Goal: Task Accomplishment & Management: Manage account settings

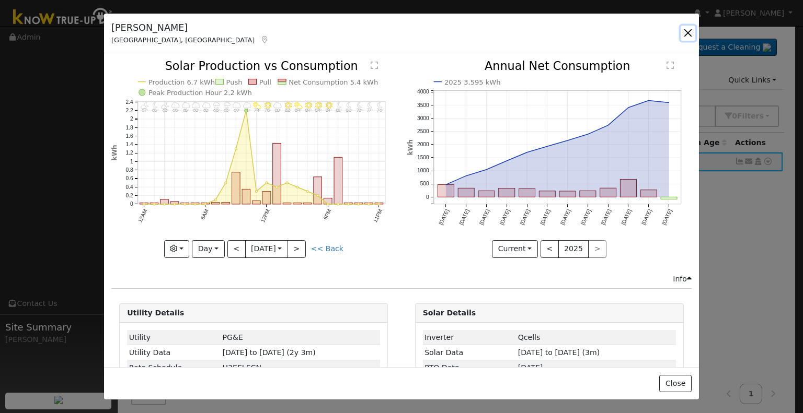
click at [688, 30] on button "button" at bounding box center [687, 33] width 15 height 15
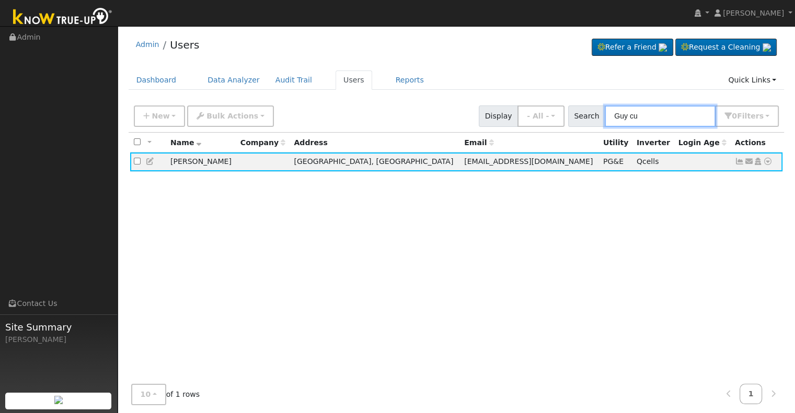
drag, startPoint x: 652, startPoint y: 112, endPoint x: 595, endPoint y: 108, distance: 56.6
click at [595, 108] on div "Search Guy cu 0 Filter s Role Show - All - Show Leads Admin Billing Admin Accou…" at bounding box center [673, 116] width 211 height 21
click at [679, 111] on input "Guy cu" at bounding box center [660, 116] width 111 height 21
type input "G"
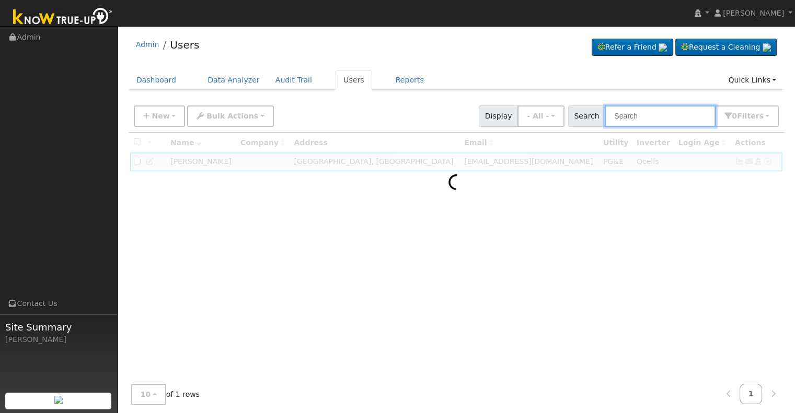
type input "V"
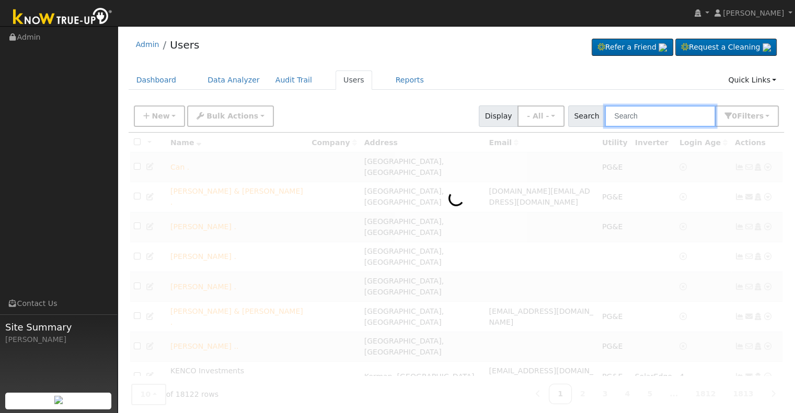
paste input "[PERSON_NAME]"
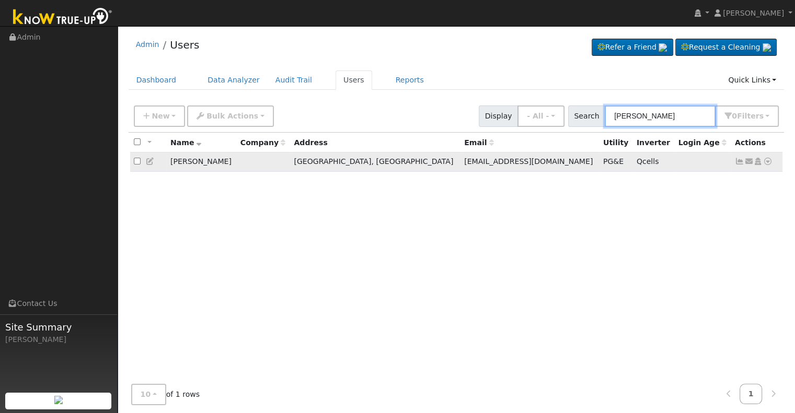
type input "[PERSON_NAME]"
click at [738, 160] on icon at bounding box center [739, 161] width 9 height 7
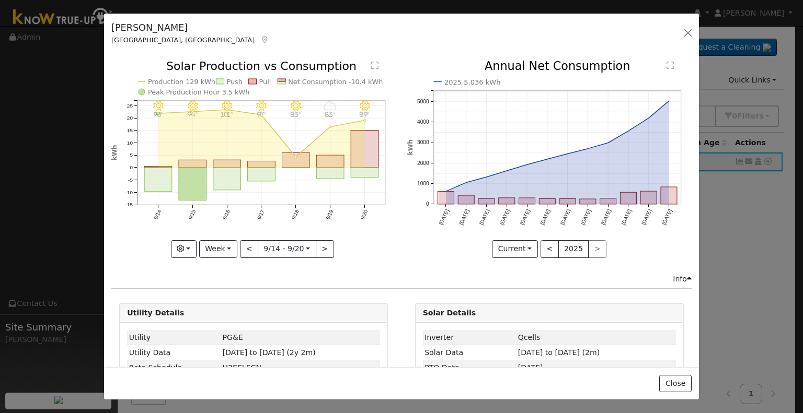
click at [155, 162] on icon "9/20 - Clear 89° 9/19 - MostlyCloudy 83° 9/18 - Clear 83° 9/17 - Clear 97° 9/16…" at bounding box center [253, 159] width 284 height 196
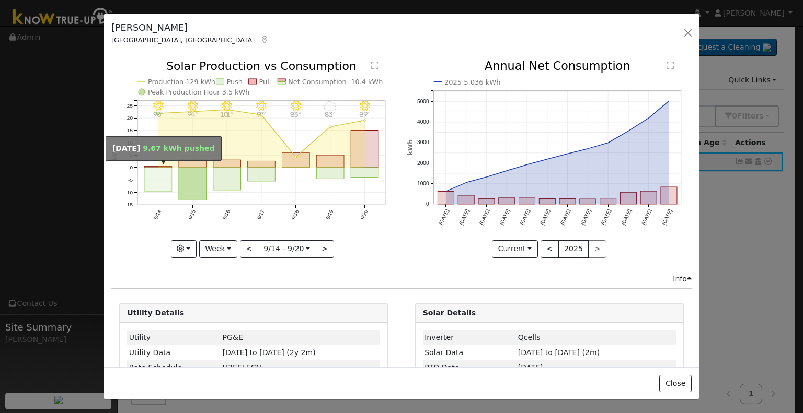
click at [153, 173] on rect "onclick=""" at bounding box center [158, 180] width 28 height 24
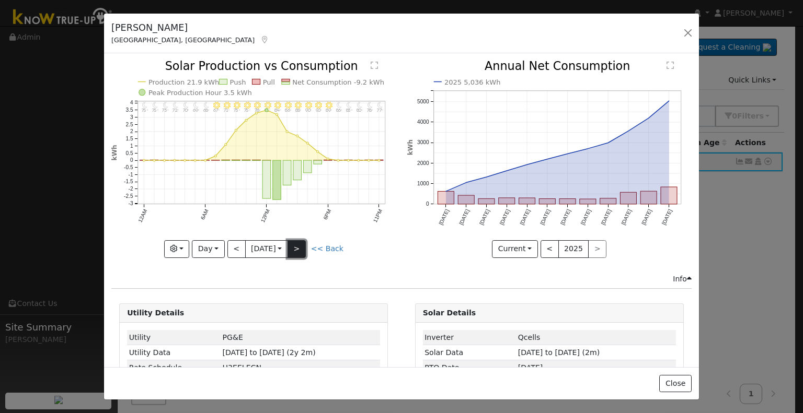
click at [298, 246] on button ">" at bounding box center [296, 249] width 18 height 18
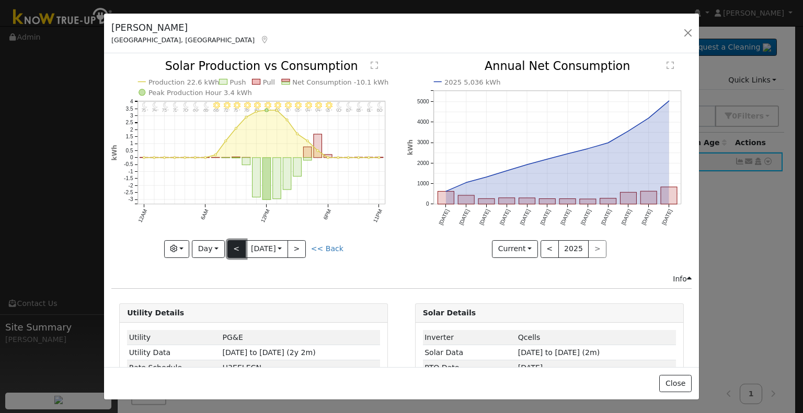
click at [232, 245] on button "<" at bounding box center [236, 249] width 18 height 18
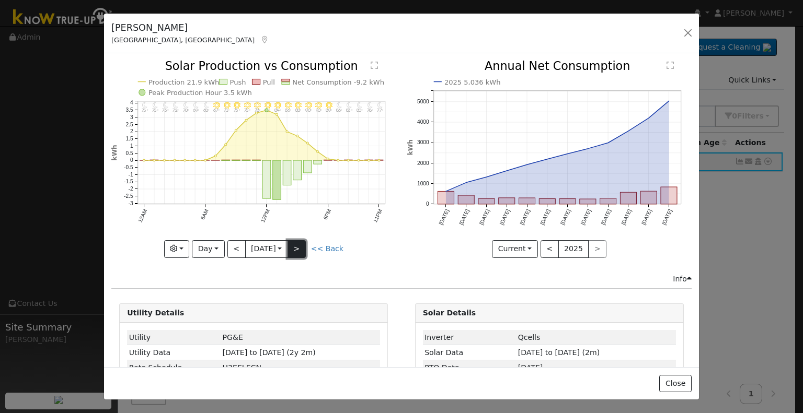
click at [301, 242] on button ">" at bounding box center [296, 249] width 18 height 18
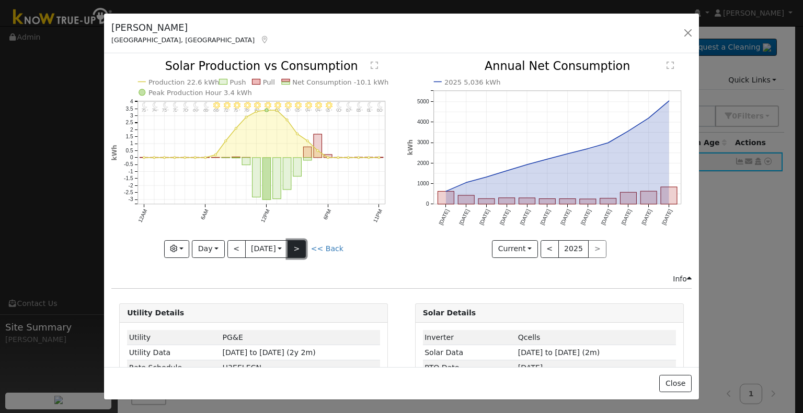
click at [301, 242] on button ">" at bounding box center [296, 249] width 18 height 18
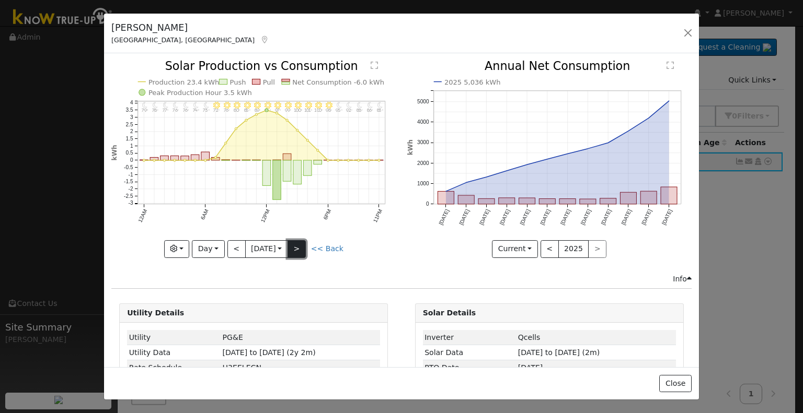
click at [301, 242] on button ">" at bounding box center [296, 249] width 18 height 18
type input "[DATE]"
